Goal: Transaction & Acquisition: Download file/media

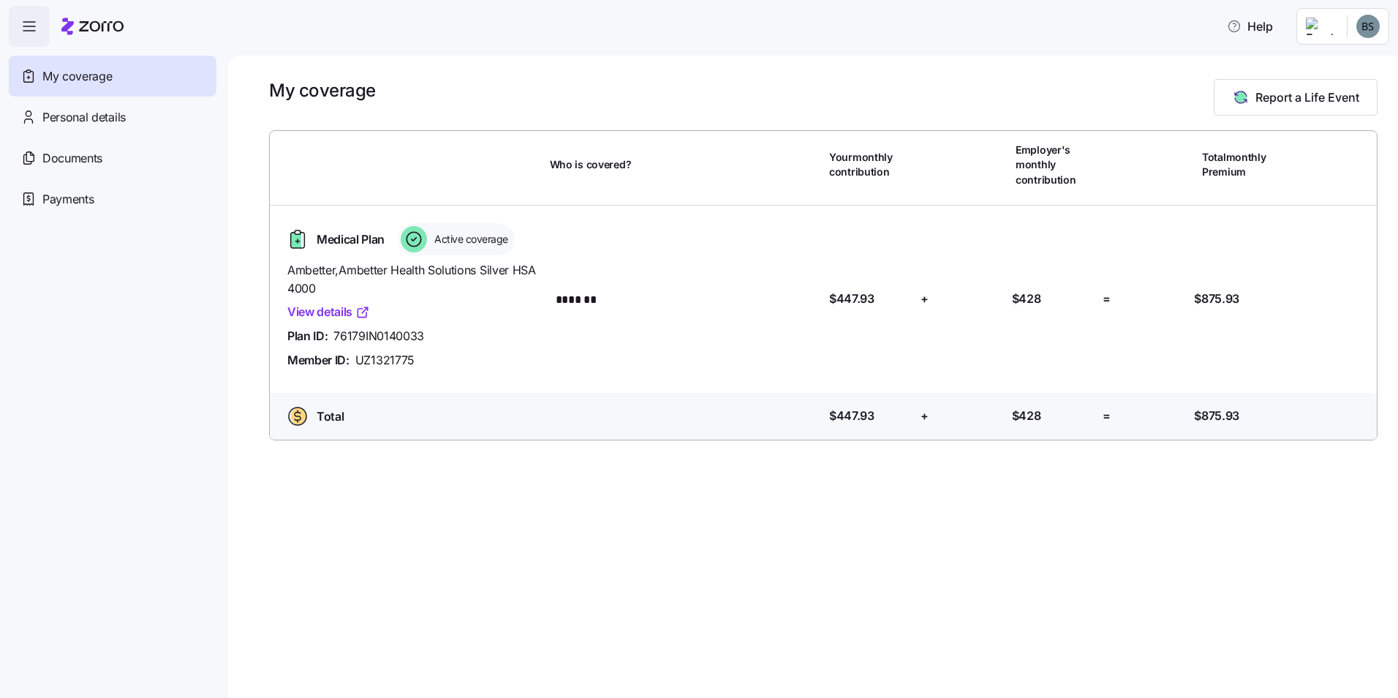
click at [28, 18] on span "button" at bounding box center [29, 26] width 39 height 39
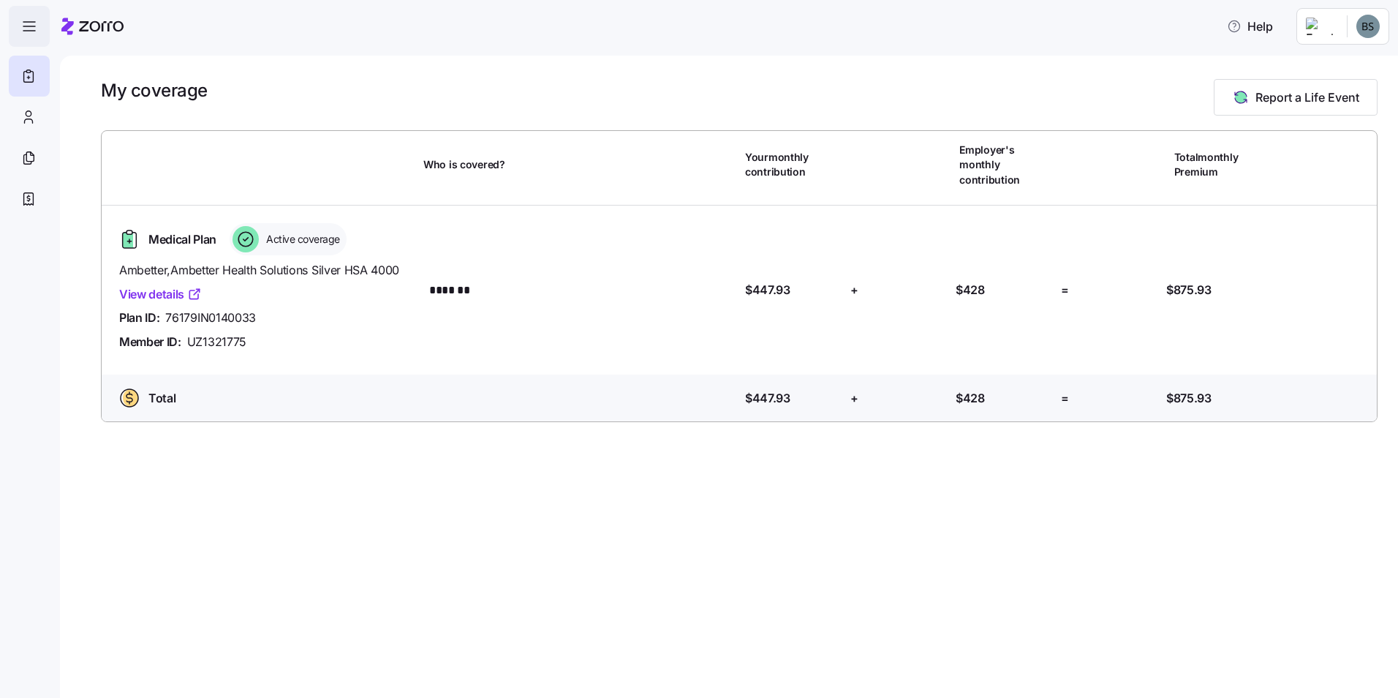
click at [28, 16] on span "button" at bounding box center [29, 26] width 39 height 39
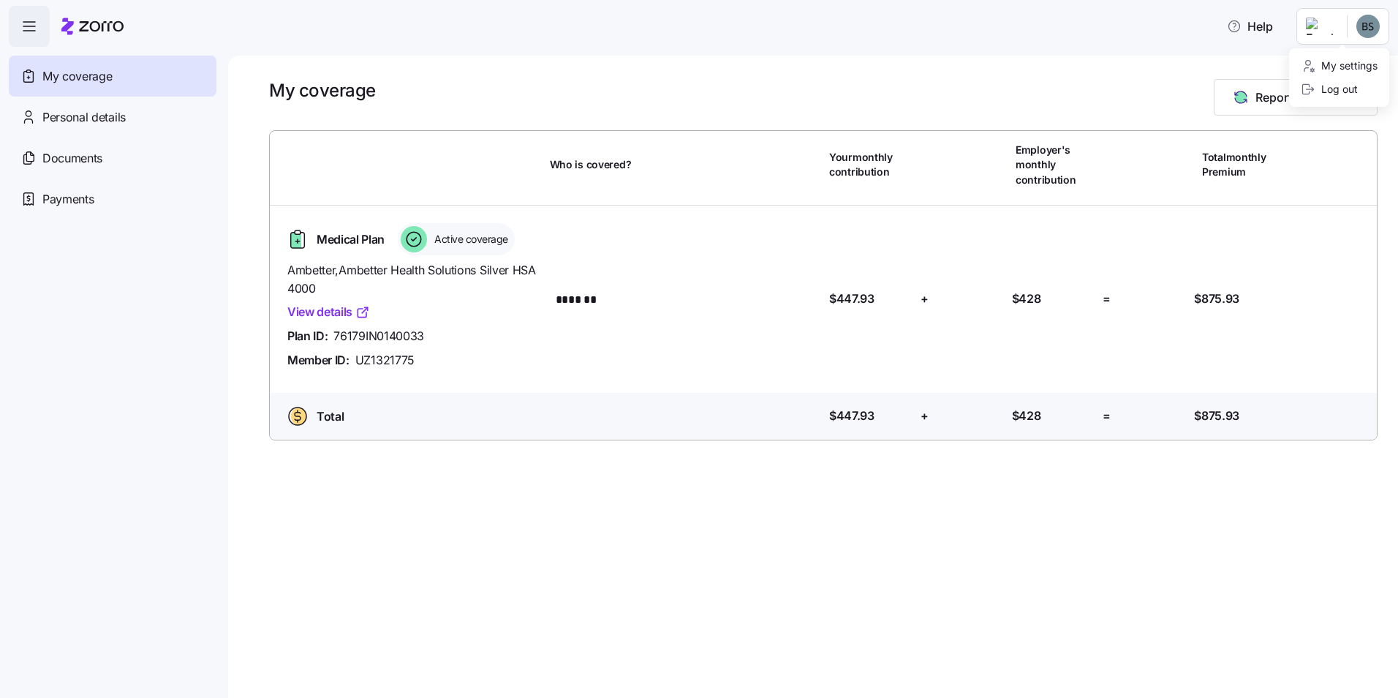
click at [1333, 29] on html "Help My coverage Personal details Documents Partners hub Payments My coverage R…" at bounding box center [699, 344] width 1398 height 689
click at [79, 158] on html "Help My coverage Personal details Documents Partners hub Payments My coverage R…" at bounding box center [699, 344] width 1398 height 689
click at [74, 157] on span "Documents" at bounding box center [72, 158] width 60 height 18
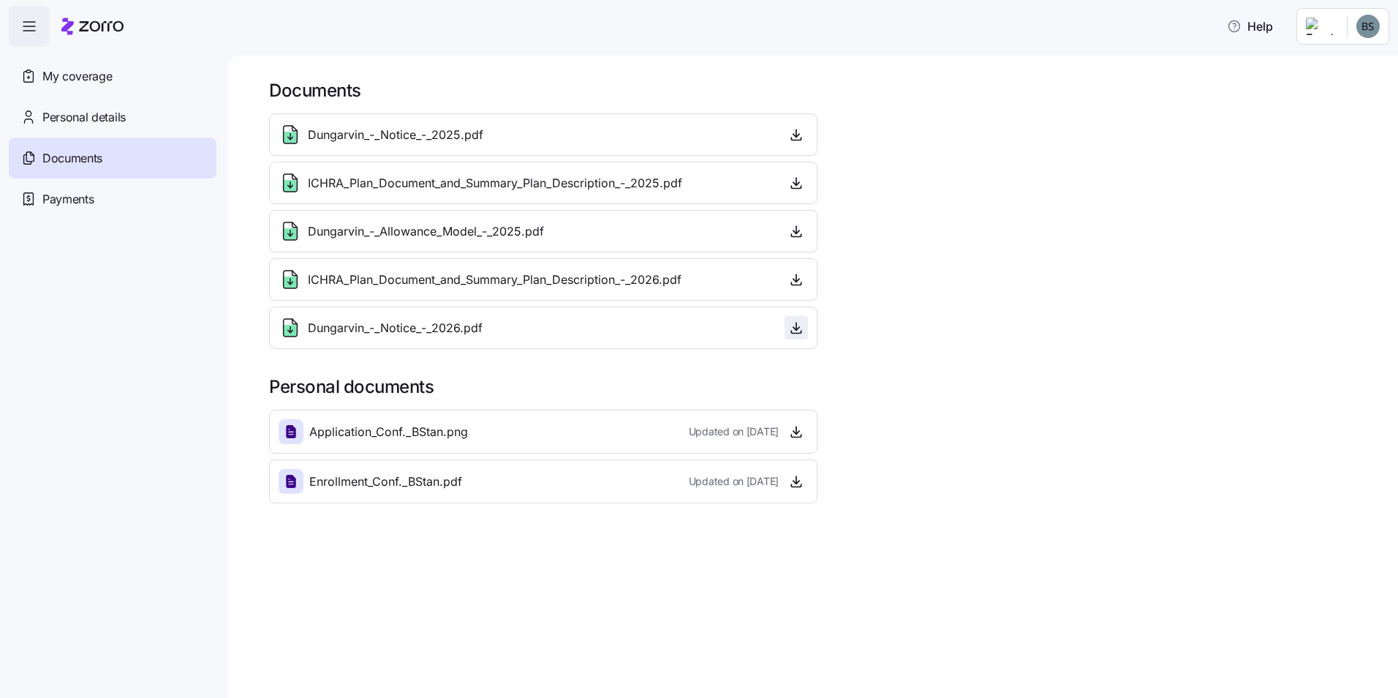
click at [799, 331] on icon "button" at bounding box center [796, 327] width 15 height 15
click at [1370, 20] on html "Help My coverage Personal details Documents Partners hub Payments Documents Dun…" at bounding box center [699, 344] width 1398 height 689
click at [1344, 88] on div "Log out" at bounding box center [1329, 89] width 57 height 16
